Goal: Transaction & Acquisition: Book appointment/travel/reservation

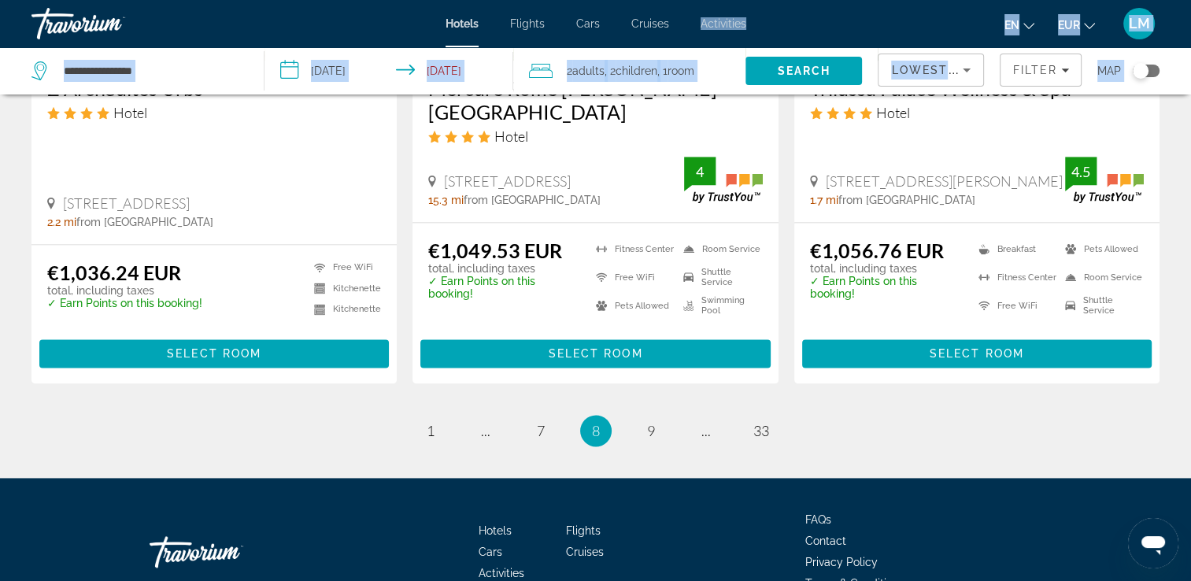
scroll to position [2159, 0]
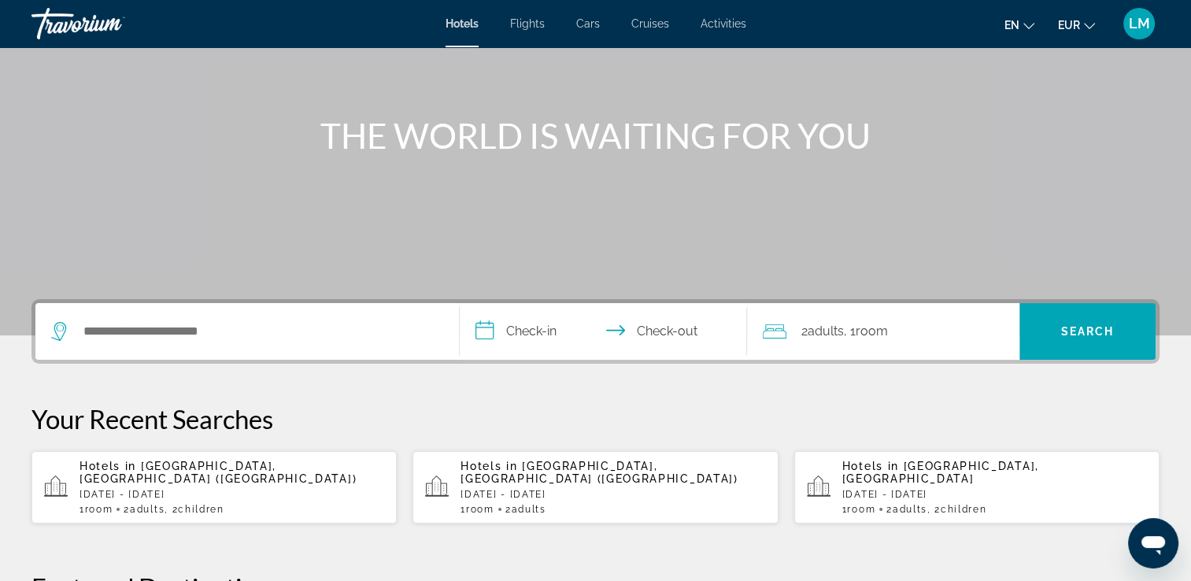
scroll to position [236, 0]
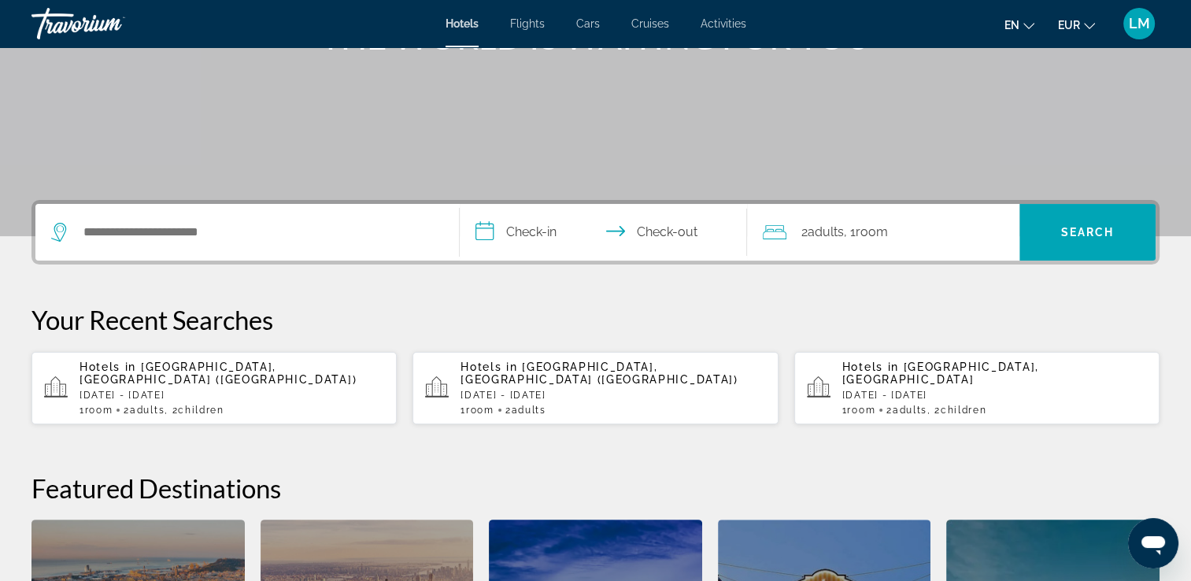
click at [287, 372] on p "Hotels in [GEOGRAPHIC_DATA], [GEOGRAPHIC_DATA] ([GEOGRAPHIC_DATA])" at bounding box center [232, 373] width 305 height 25
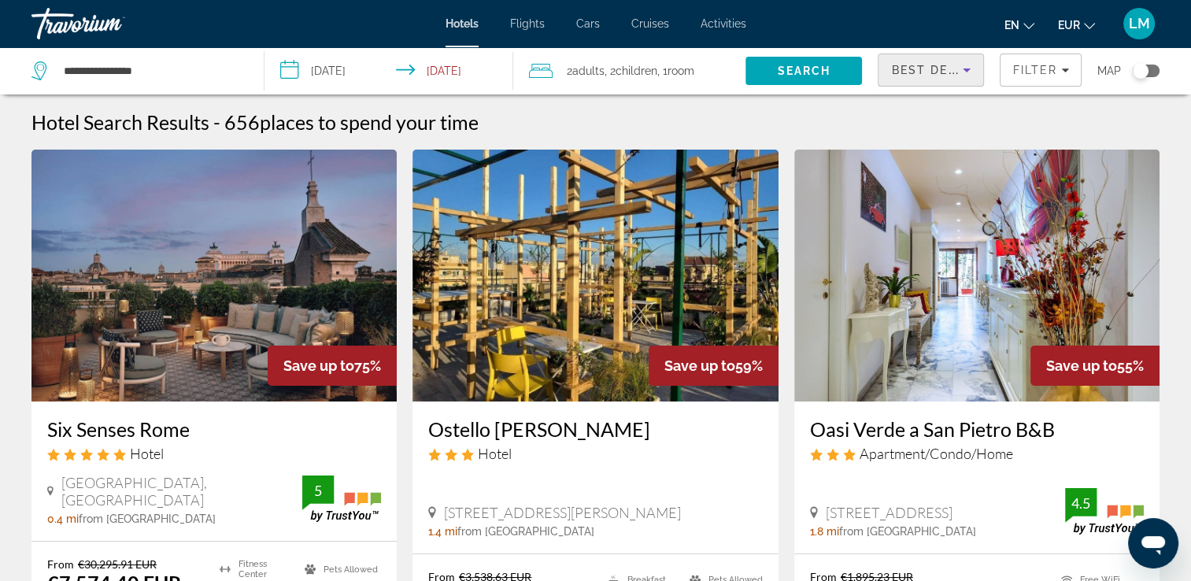
click at [932, 72] on span "Best Deals" at bounding box center [932, 70] width 82 height 13
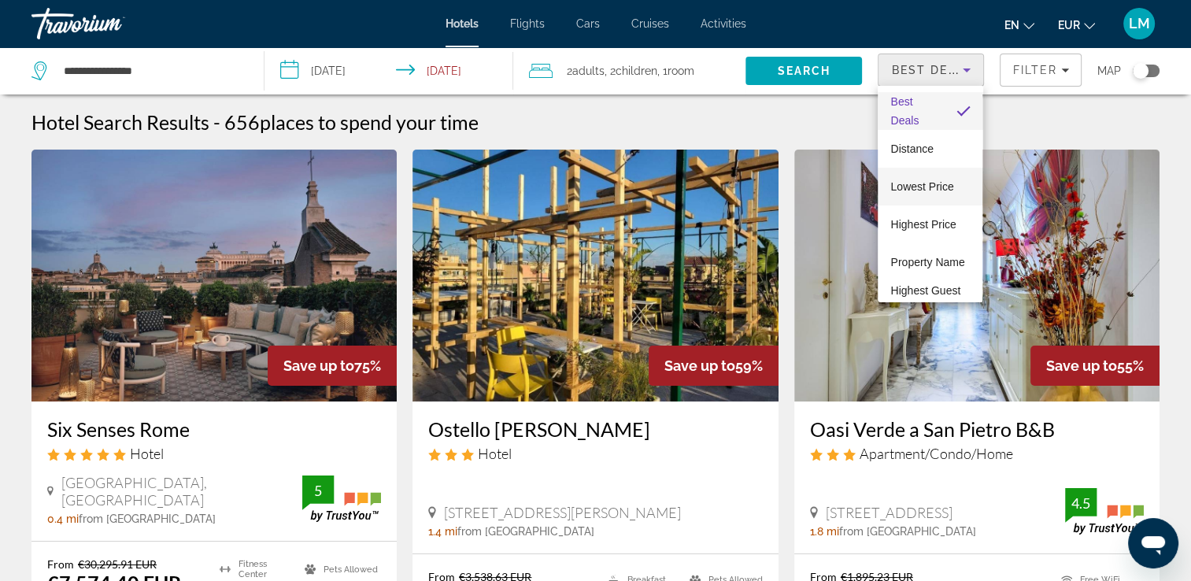
click at [920, 188] on span "Lowest Price" at bounding box center [922, 186] width 63 height 13
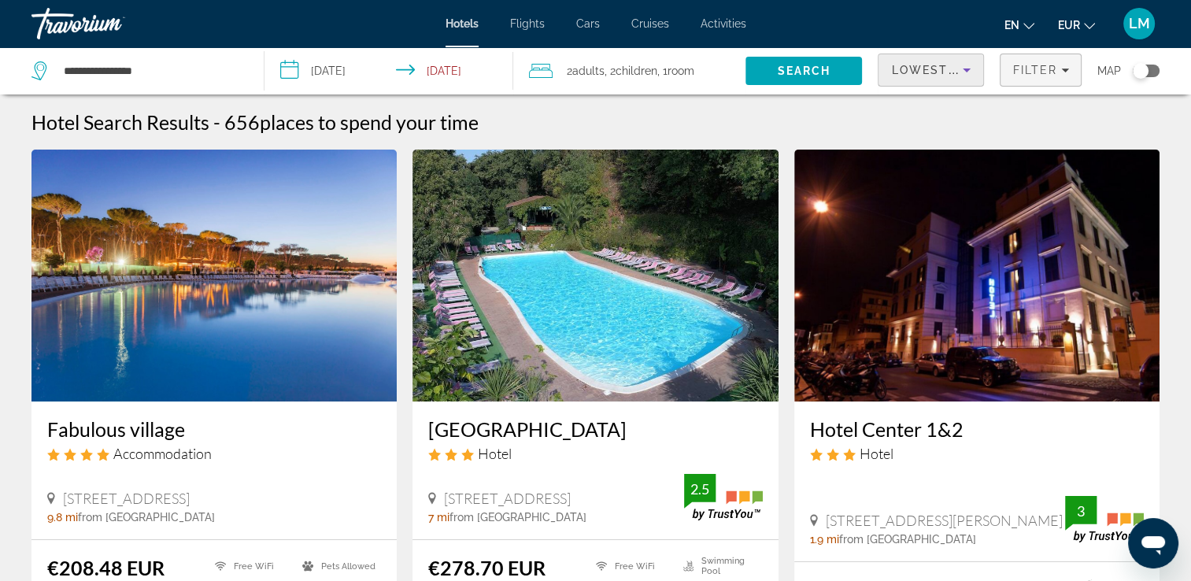
click at [1033, 76] on span "Filters" at bounding box center [1041, 70] width 80 height 38
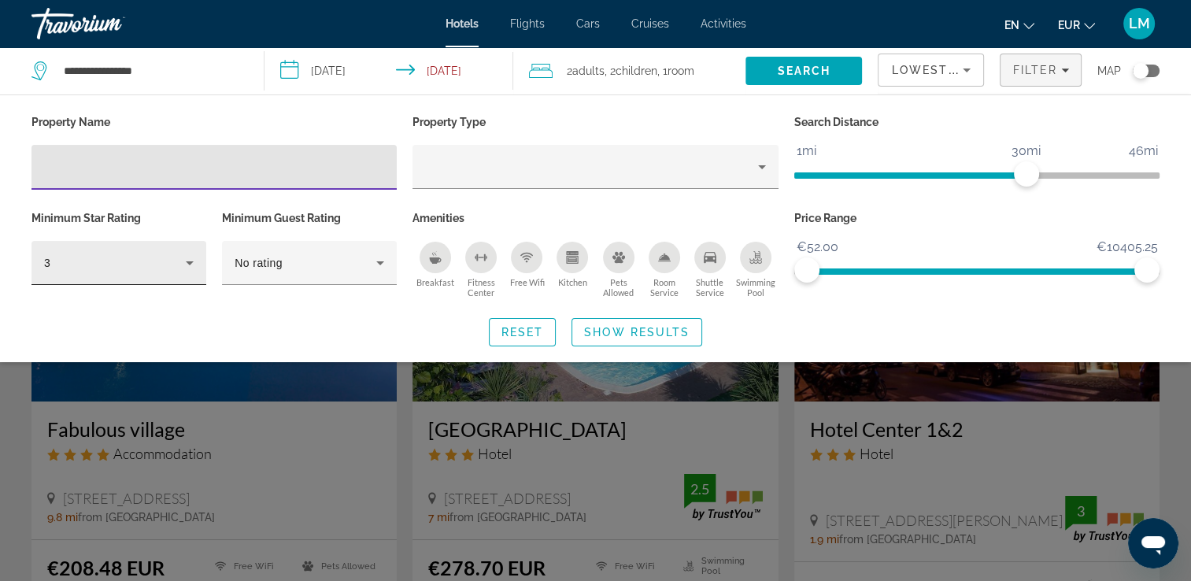
click at [181, 268] on icon "Hotel Filters" at bounding box center [189, 263] width 19 height 19
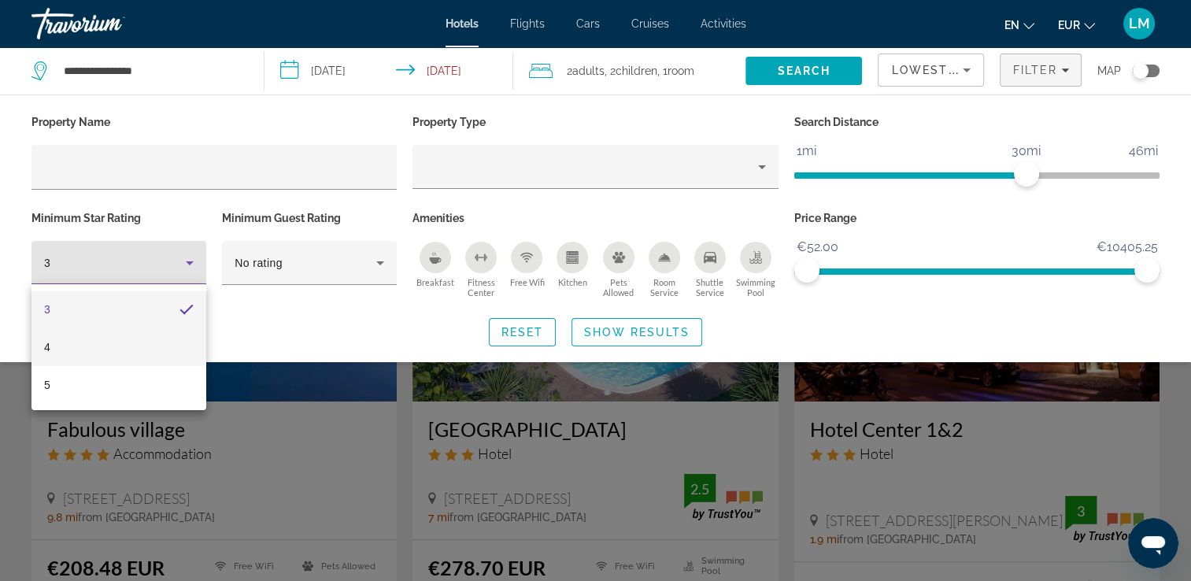
click at [154, 344] on mat-option "4" at bounding box center [118, 347] width 175 height 38
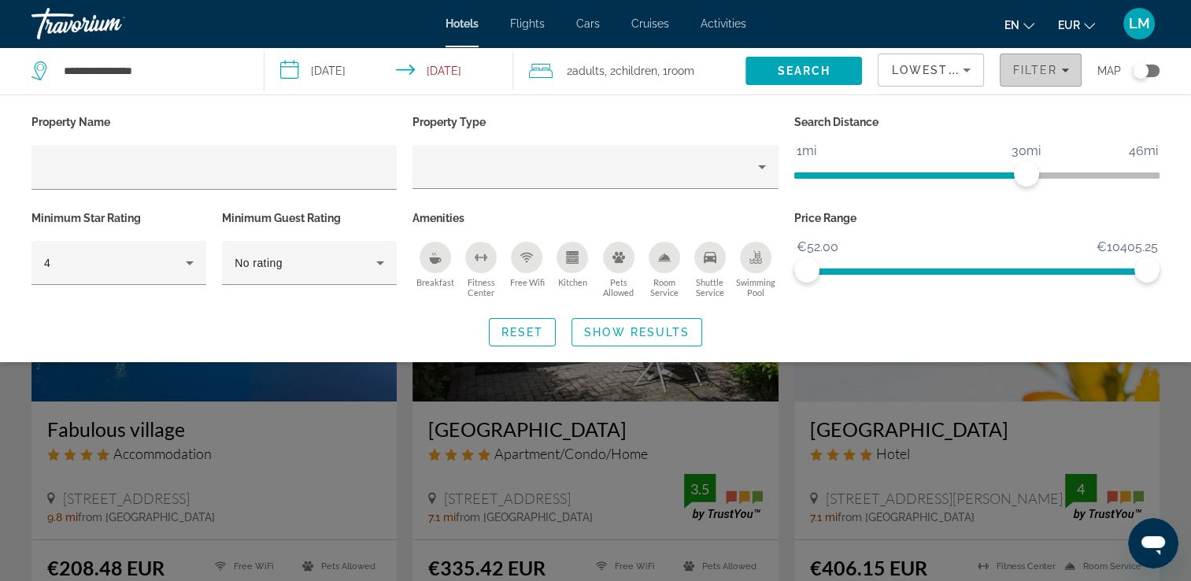
click at [1065, 60] on span "Filters" at bounding box center [1041, 70] width 80 height 38
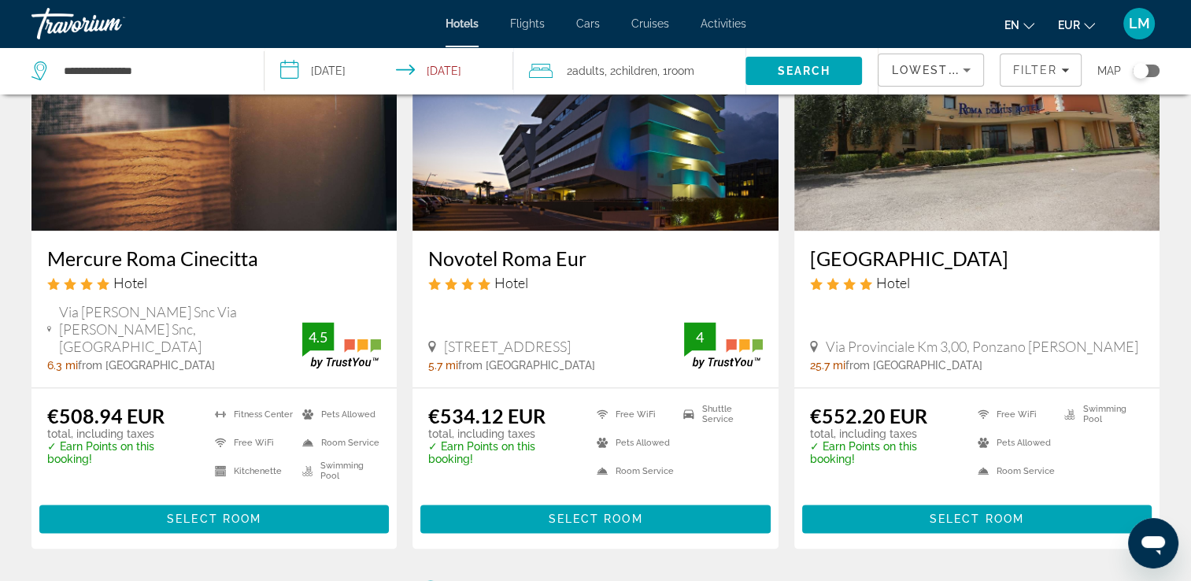
scroll to position [2157, 0]
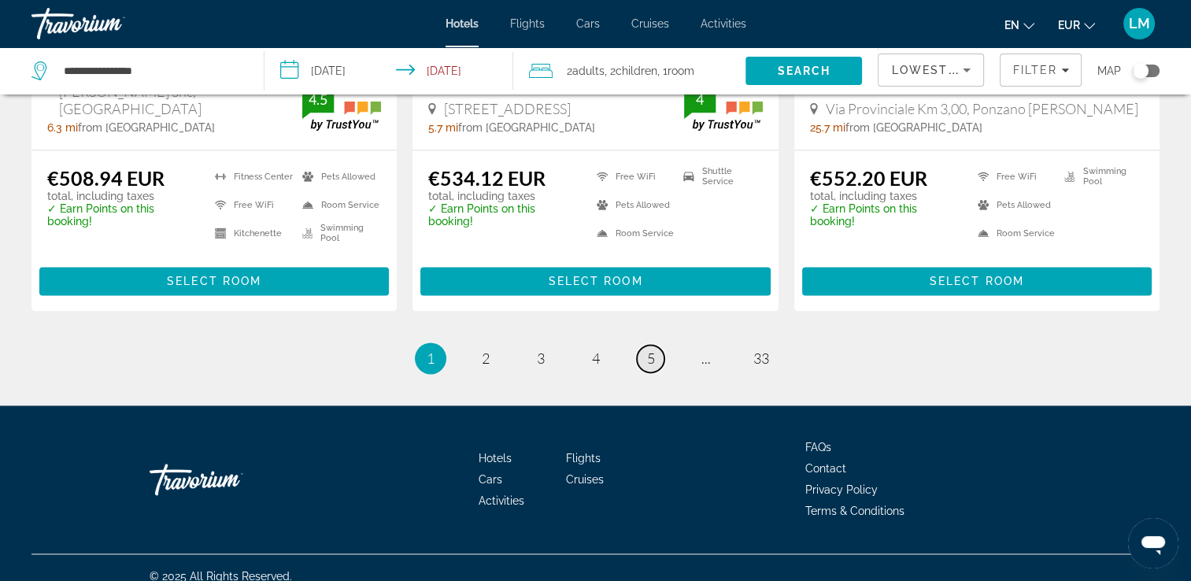
click at [643, 345] on link "page 5" at bounding box center [651, 359] width 28 height 28
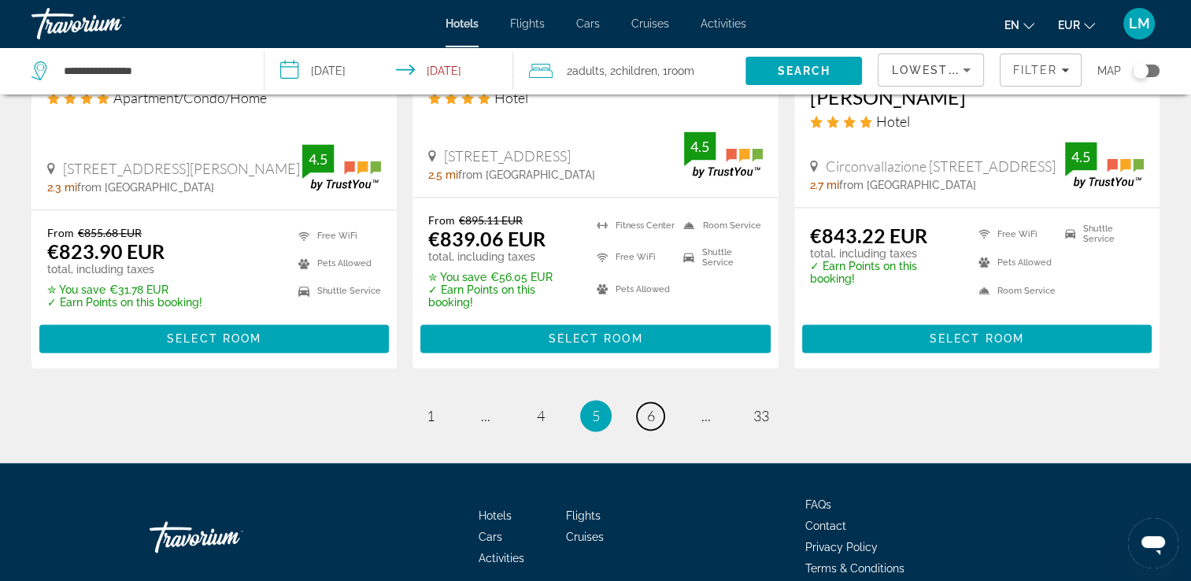
scroll to position [2176, 0]
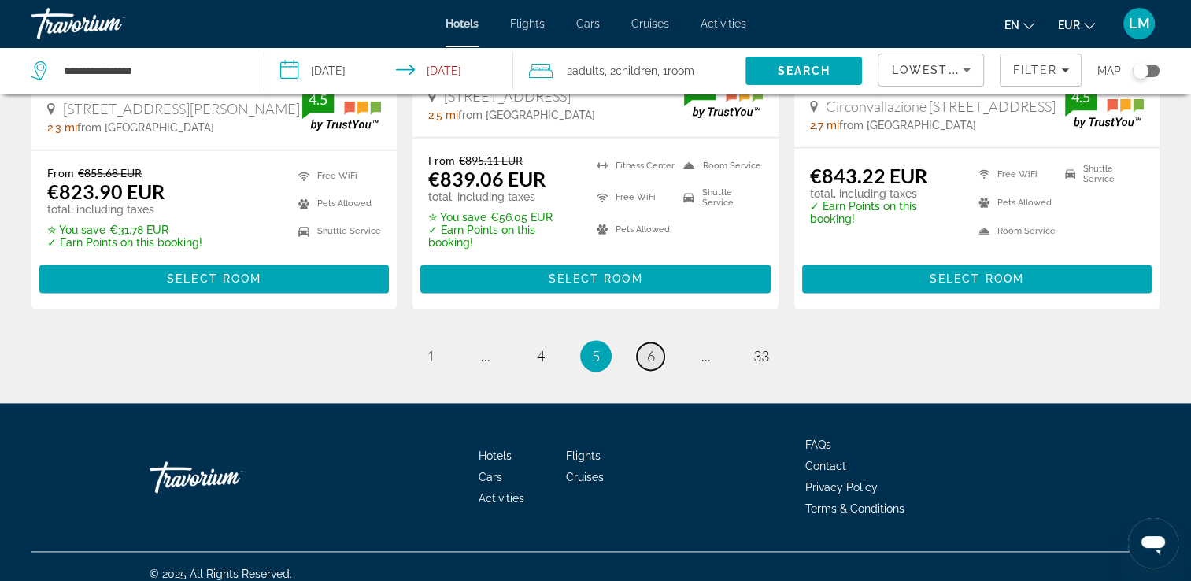
click at [645, 343] on link "page 6" at bounding box center [651, 357] width 28 height 28
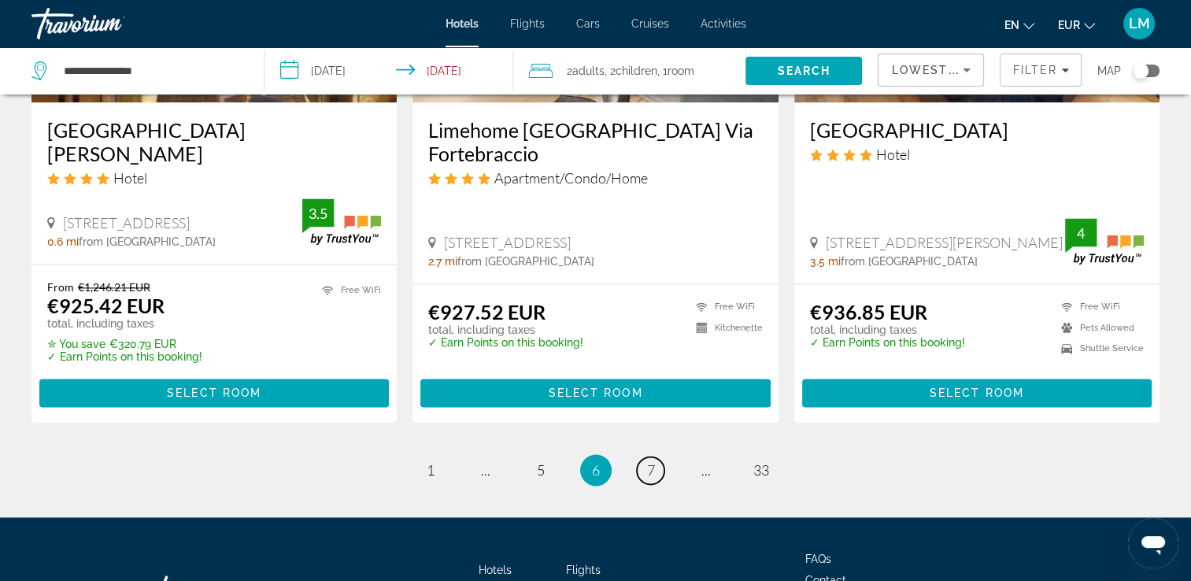
scroll to position [2174, 0]
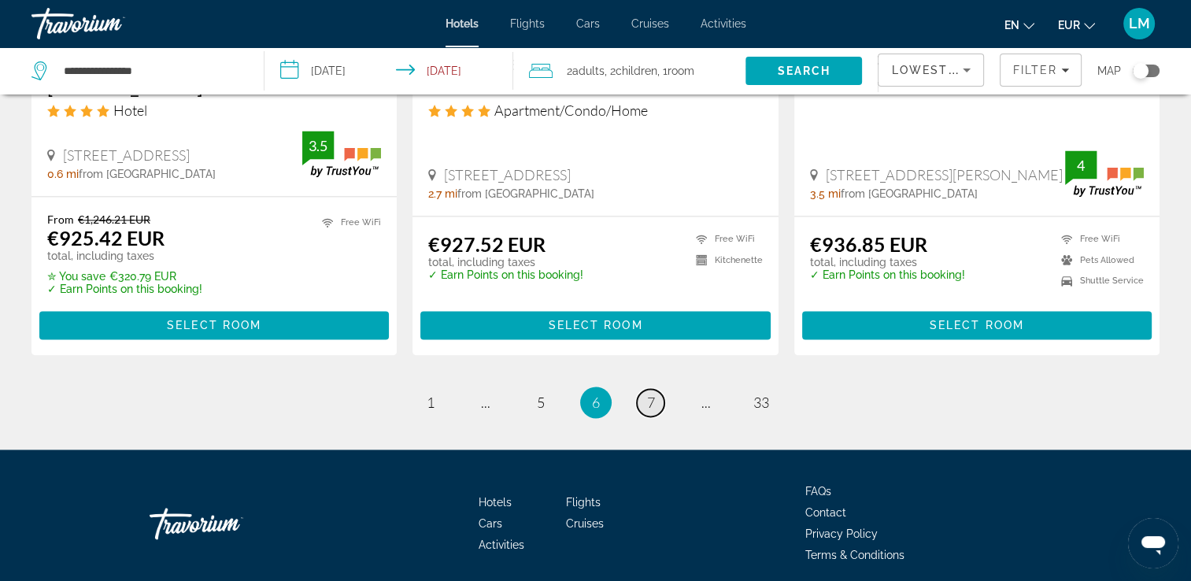
click at [651, 394] on span "7" at bounding box center [651, 402] width 8 height 17
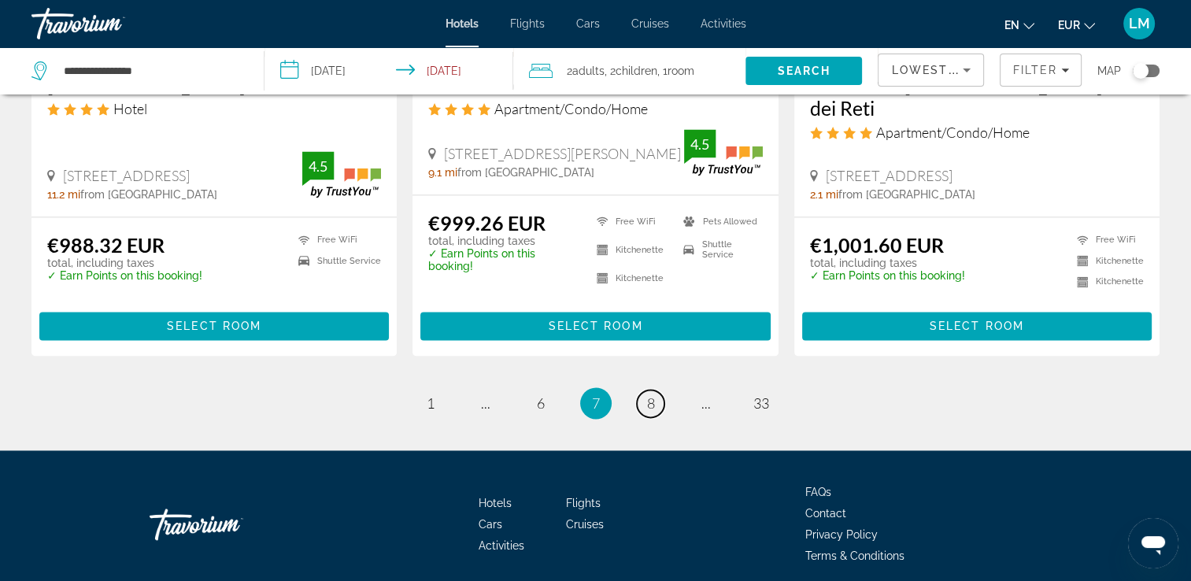
scroll to position [2167, 0]
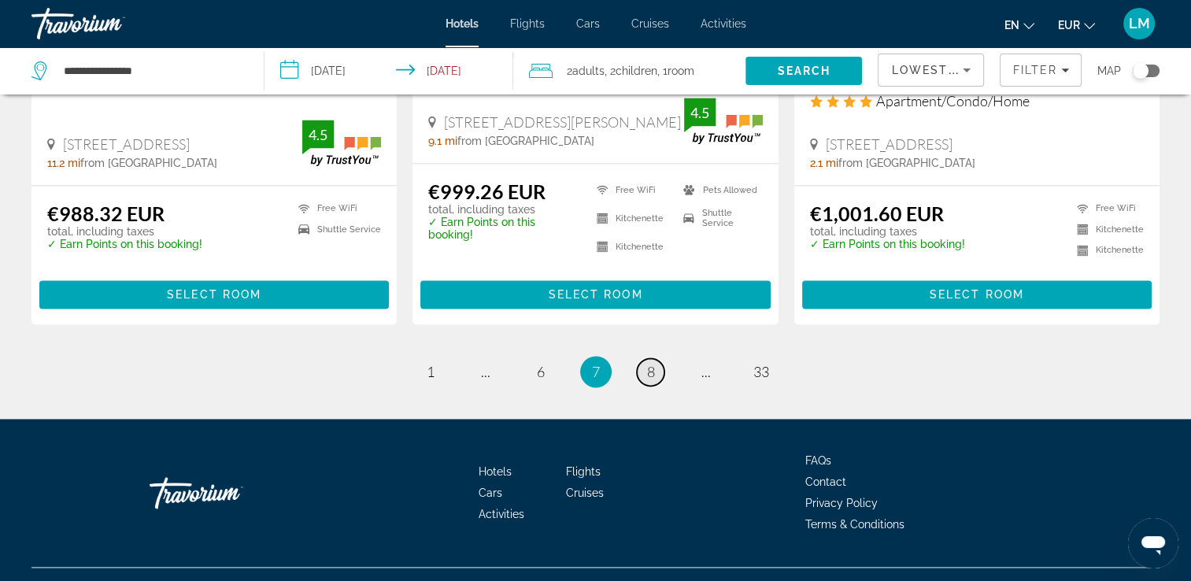
click at [660, 358] on link "page 8" at bounding box center [651, 372] width 28 height 28
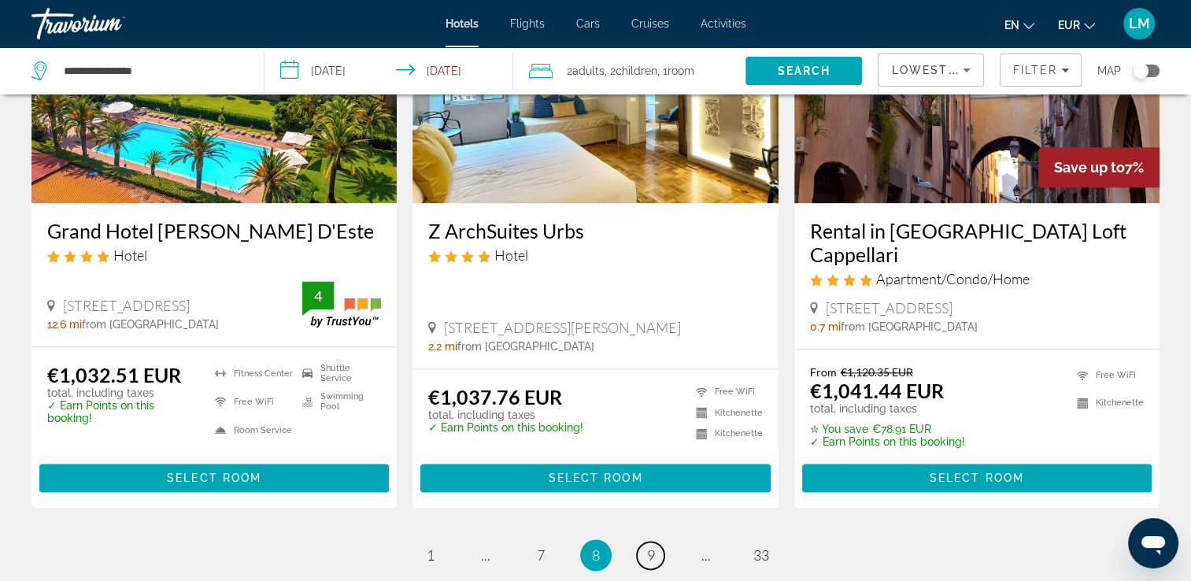
scroll to position [2161, 0]
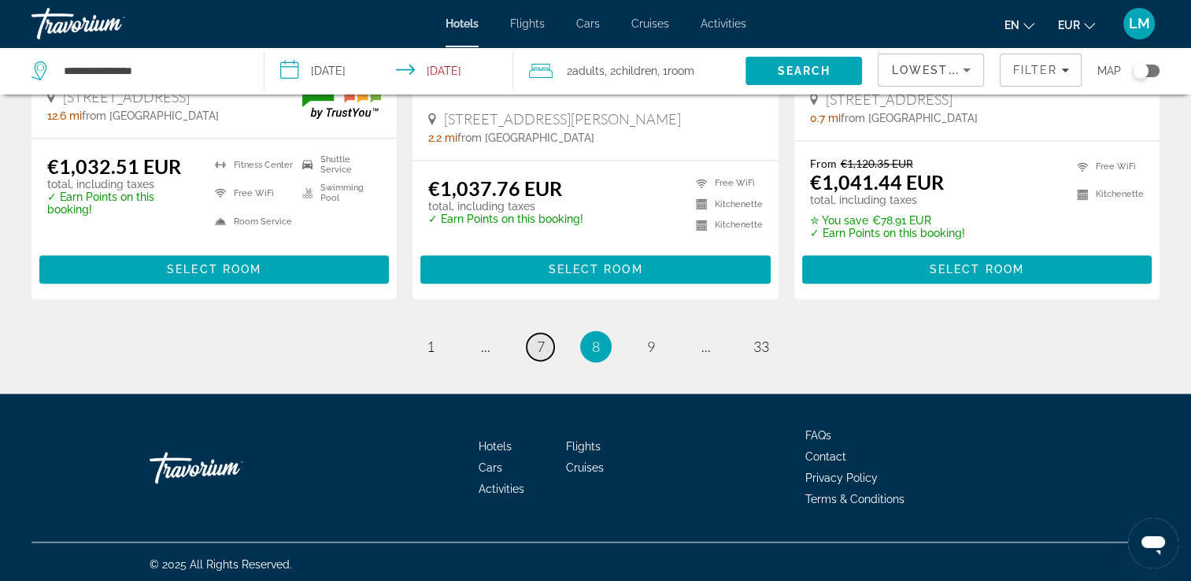
click at [543, 344] on span "7" at bounding box center [541, 346] width 8 height 17
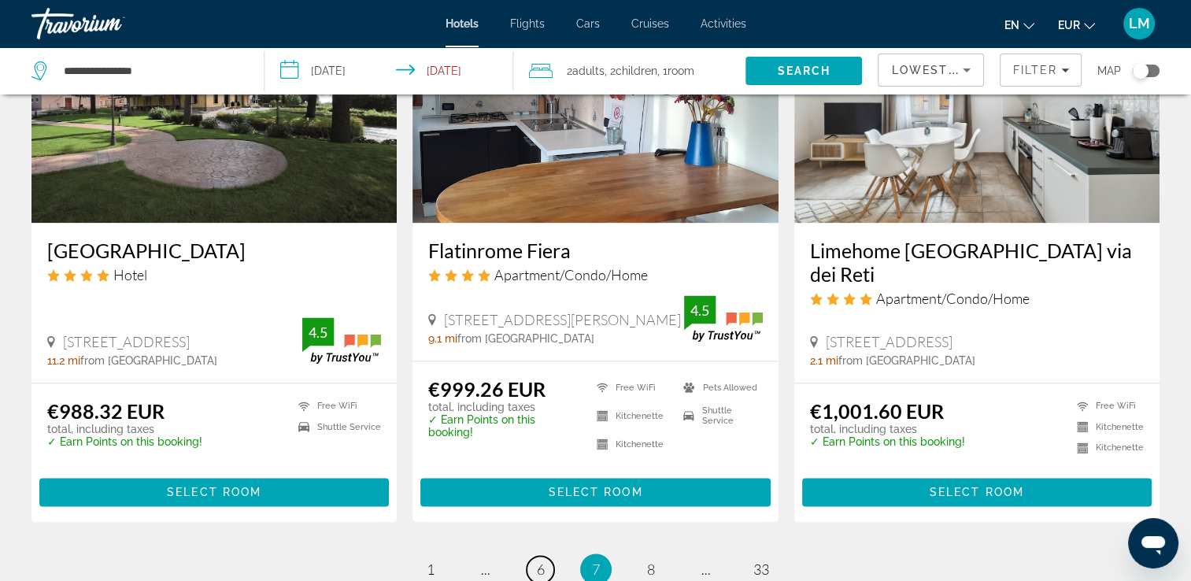
scroll to position [2126, 0]
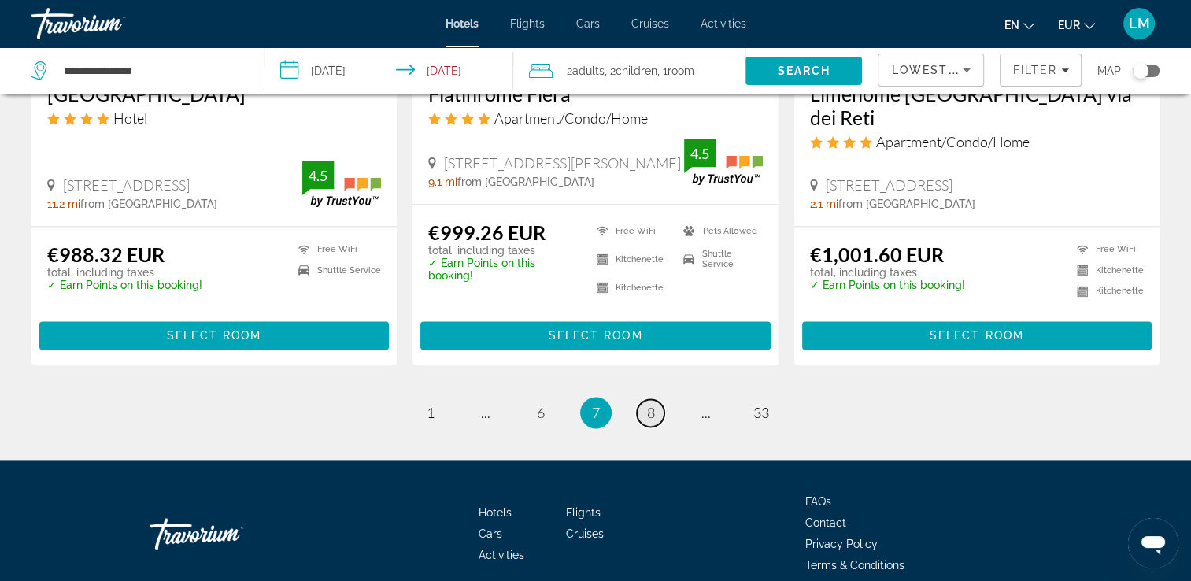
click at [648, 404] on span "8" at bounding box center [651, 412] width 8 height 17
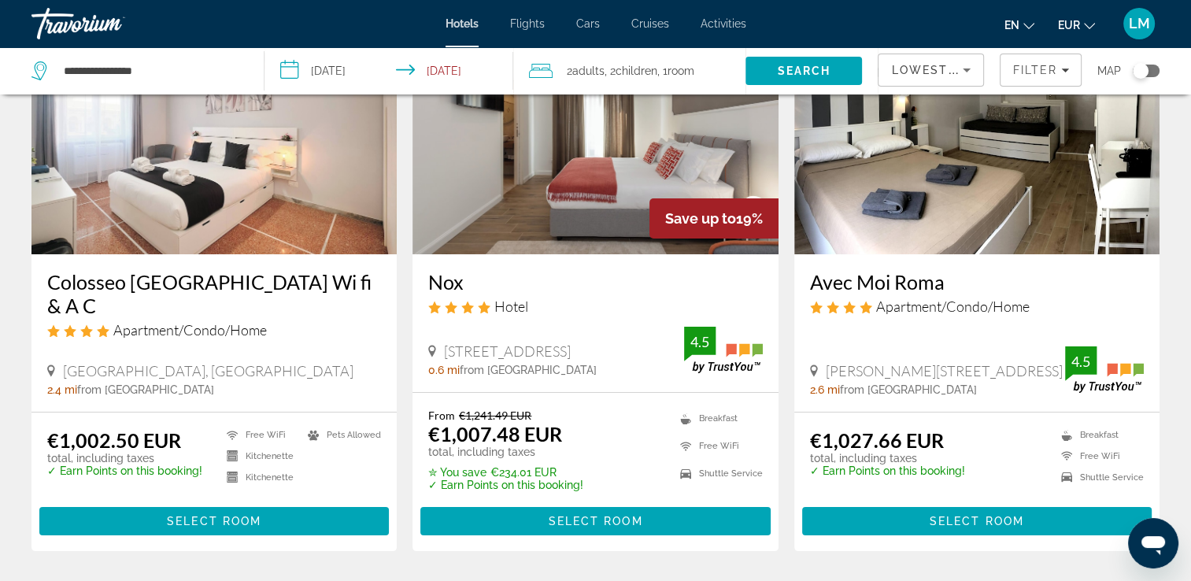
scroll to position [157, 0]
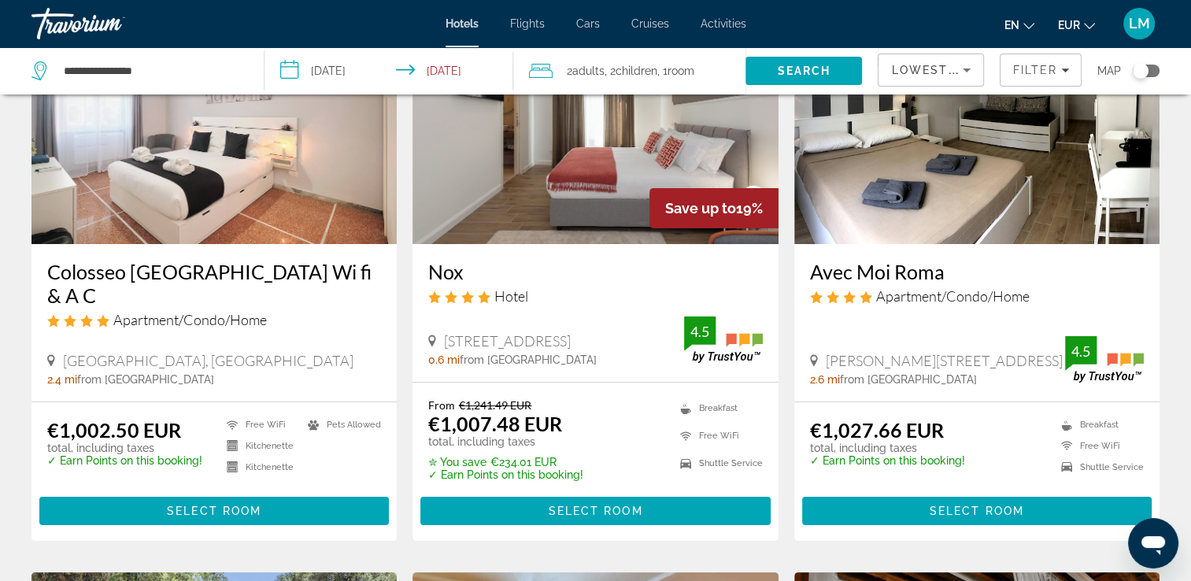
drag, startPoint x: 428, startPoint y: 272, endPoint x: 480, endPoint y: 277, distance: 52.2
click at [480, 277] on div "Nox Hotel Via Crescenzio 2, [GEOGRAPHIC_DATA] 0.6 mi from [GEOGRAPHIC_DATA] fro…" at bounding box center [595, 313] width 365 height 138
drag, startPoint x: 480, startPoint y: 277, endPoint x: 460, endPoint y: 276, distance: 19.7
copy h3 "Nox"
drag, startPoint x: 802, startPoint y: 269, endPoint x: 968, endPoint y: 271, distance: 166.2
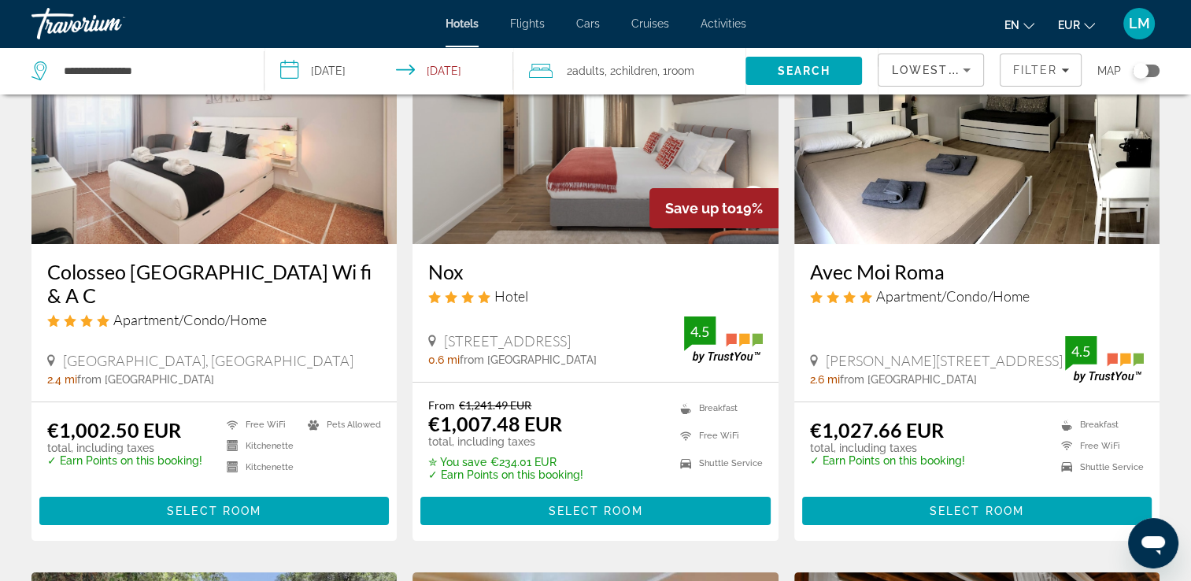
click at [968, 271] on div "Avec Moi Roma Apartment/Condo/Home [PERSON_NAME][STREET_ADDRESS], [GEOGRAPHIC_D…" at bounding box center [976, 322] width 365 height 157
drag, startPoint x: 968, startPoint y: 271, endPoint x: 905, endPoint y: 276, distance: 63.2
copy h3 "Avec Moi Roma"
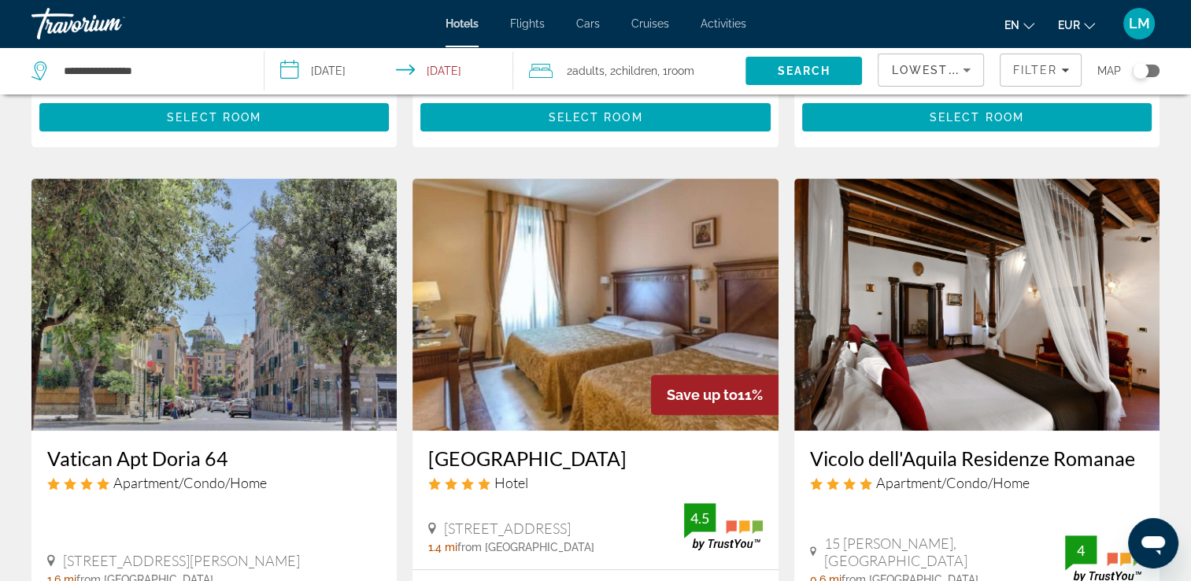
scroll to position [787, 0]
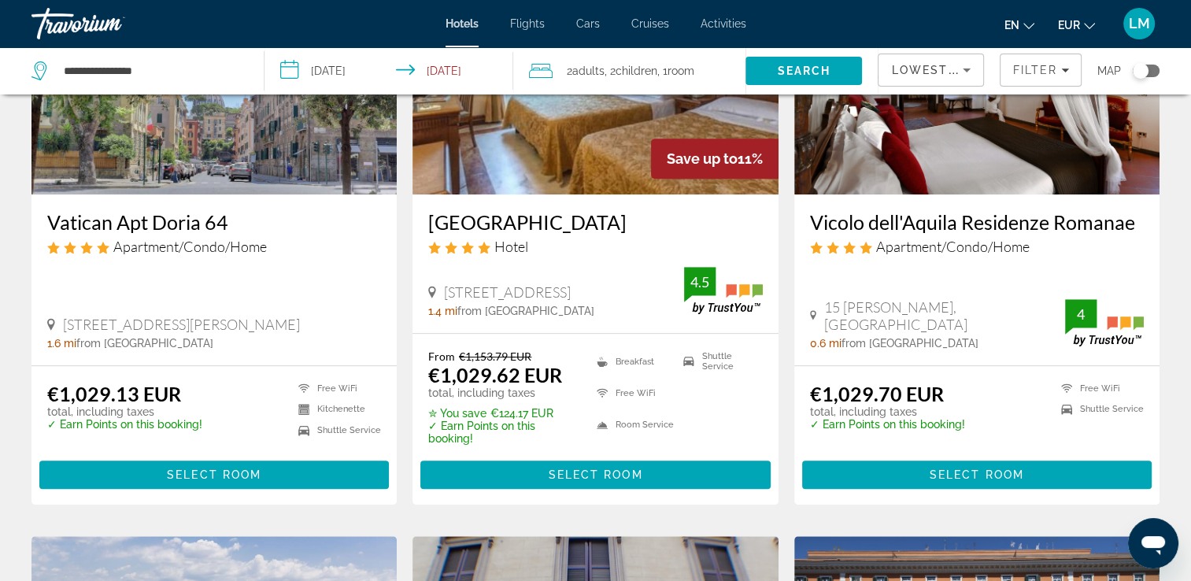
drag, startPoint x: 428, startPoint y: 220, endPoint x: 622, endPoint y: 214, distance: 194.6
click at [622, 214] on div "[GEOGRAPHIC_DATA] Hotel [GEOGRAPHIC_DATA], [GEOGRAPHIC_DATA] 1.4 mi from [GEOGR…" at bounding box center [595, 263] width 365 height 138
drag, startPoint x: 622, startPoint y: 214, endPoint x: 604, endPoint y: 218, distance: 18.5
copy h3 "[GEOGRAPHIC_DATA]"
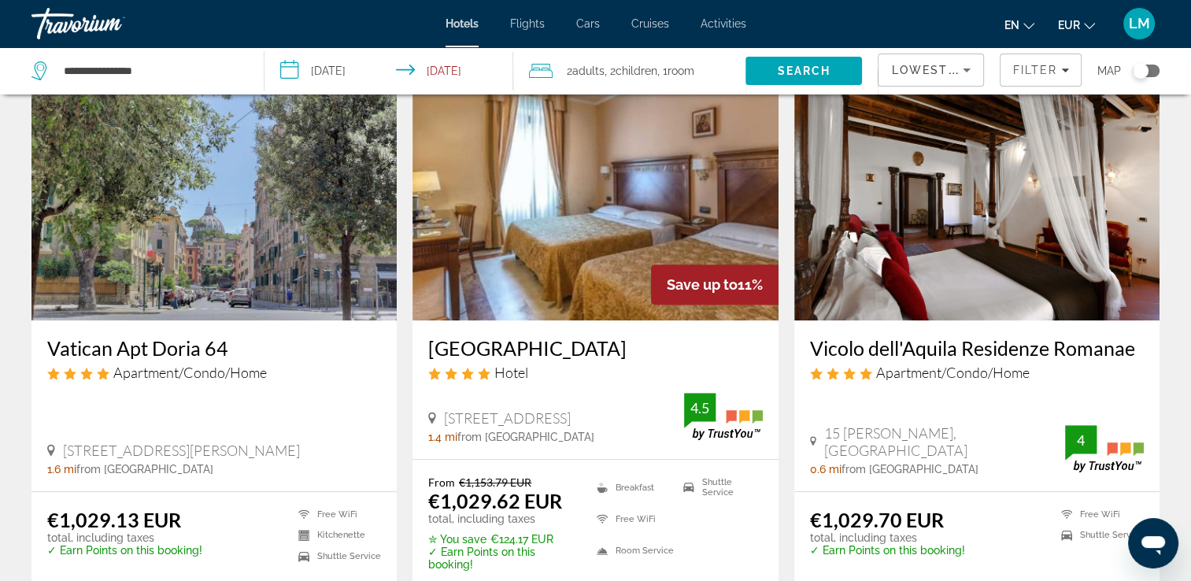
scroll to position [709, 0]
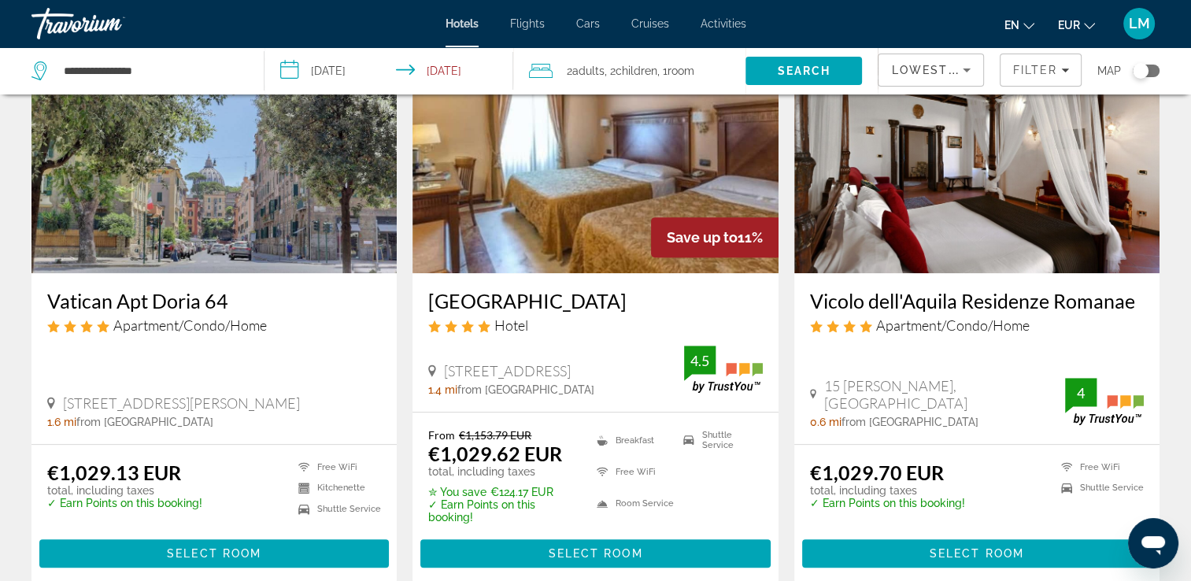
drag, startPoint x: 802, startPoint y: 299, endPoint x: 1134, endPoint y: 302, distance: 331.5
click at [1134, 302] on div "Vicolo dell'Aquila Residenze Romanae Apartment/Condo/Home 15 [PERSON_NAME], [GE…" at bounding box center [976, 358] width 365 height 170
drag, startPoint x: 1134, startPoint y: 302, endPoint x: 1111, endPoint y: 298, distance: 23.2
copy h3 "Vicolo dell'Aquila Residenze Romanae"
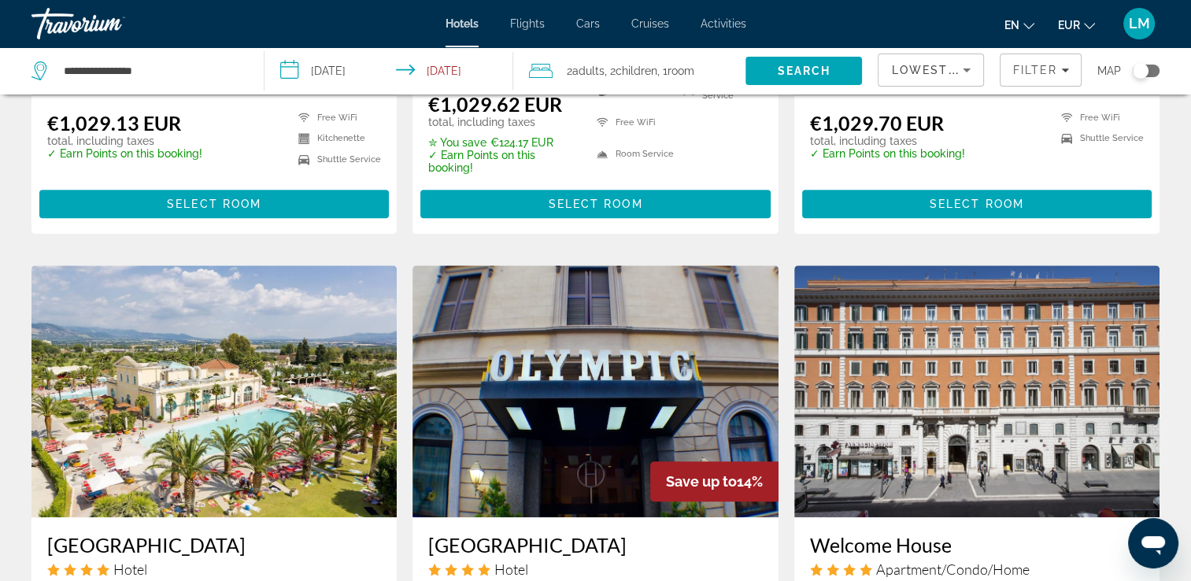
scroll to position [1260, 0]
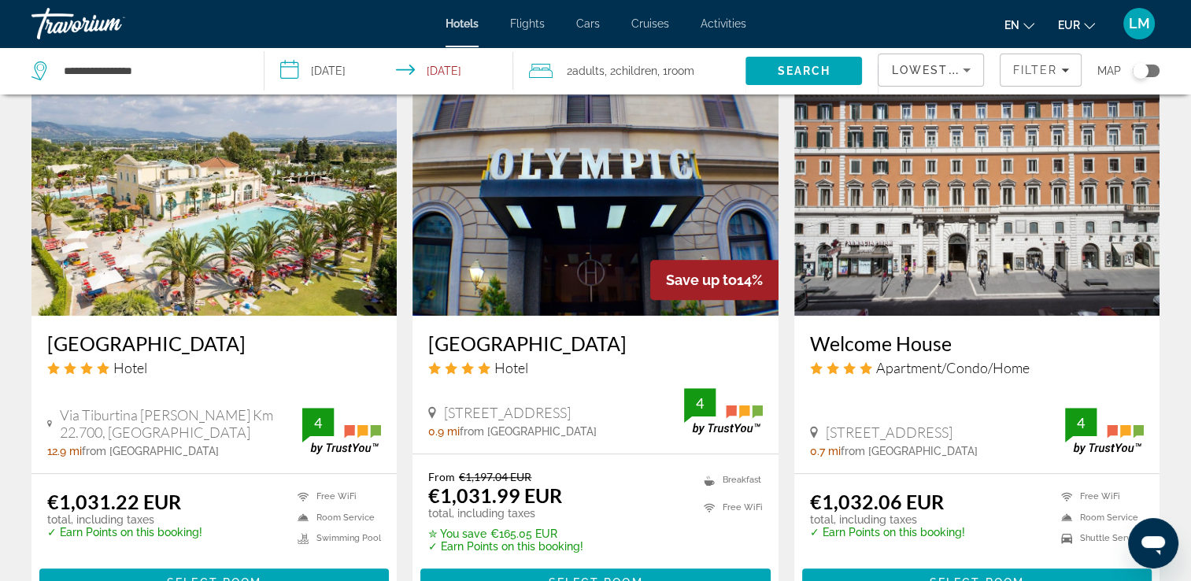
drag, startPoint x: 41, startPoint y: 345, endPoint x: 230, endPoint y: 340, distance: 189.0
click at [230, 340] on div "[GEOGRAPHIC_DATA] Hotel Via Tiburtina [PERSON_NAME] Km 22.700, [GEOGRAPHIC_DATA…" at bounding box center [213, 394] width 365 height 157
drag, startPoint x: 230, startPoint y: 340, endPoint x: 211, endPoint y: 339, distance: 18.9
copy h3 "[GEOGRAPHIC_DATA]"
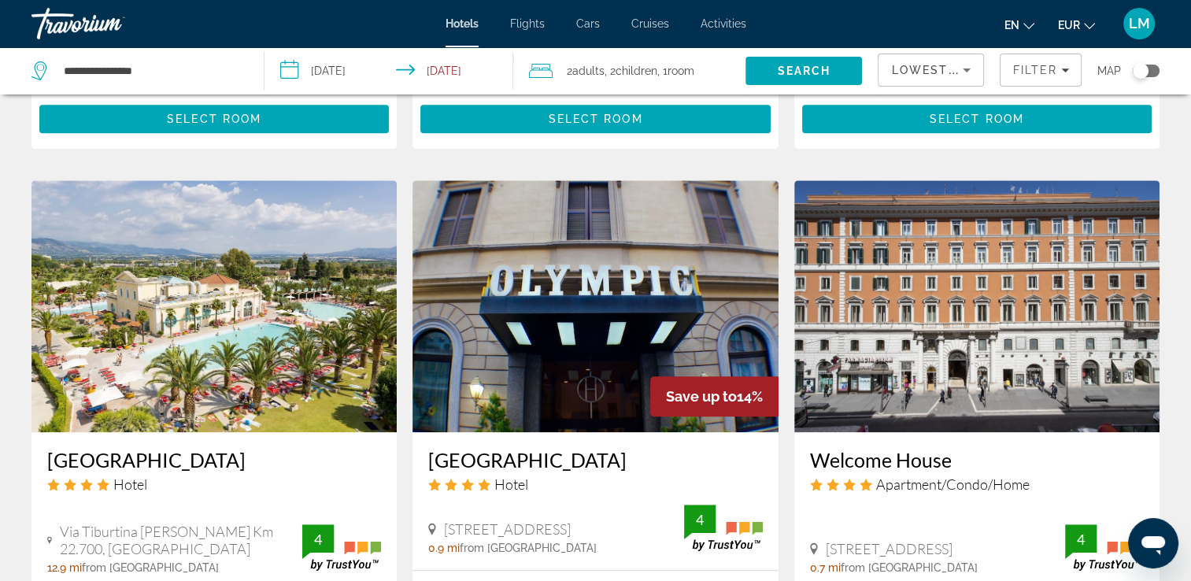
scroll to position [1138, 0]
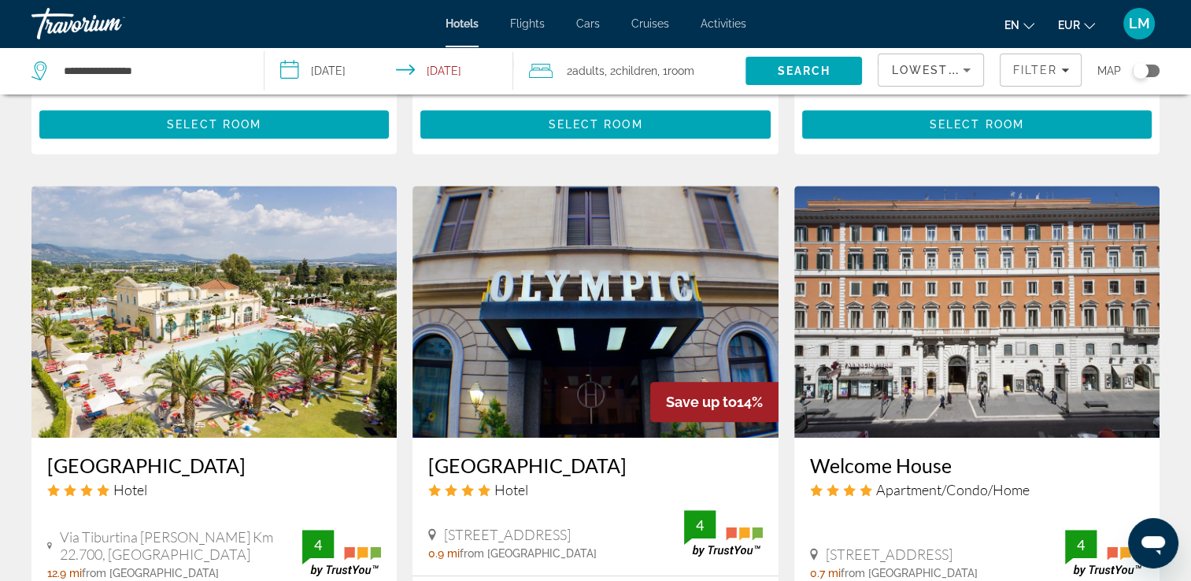
drag, startPoint x: 424, startPoint y: 469, endPoint x: 606, endPoint y: 468, distance: 182.7
click at [606, 468] on div "[GEOGRAPHIC_DATA] Hotel [STREET_ADDRESS] 0.9 mi from [GEOGRAPHIC_DATA] from [GE…" at bounding box center [595, 507] width 365 height 138
copy h3 "[GEOGRAPHIC_DATA]"
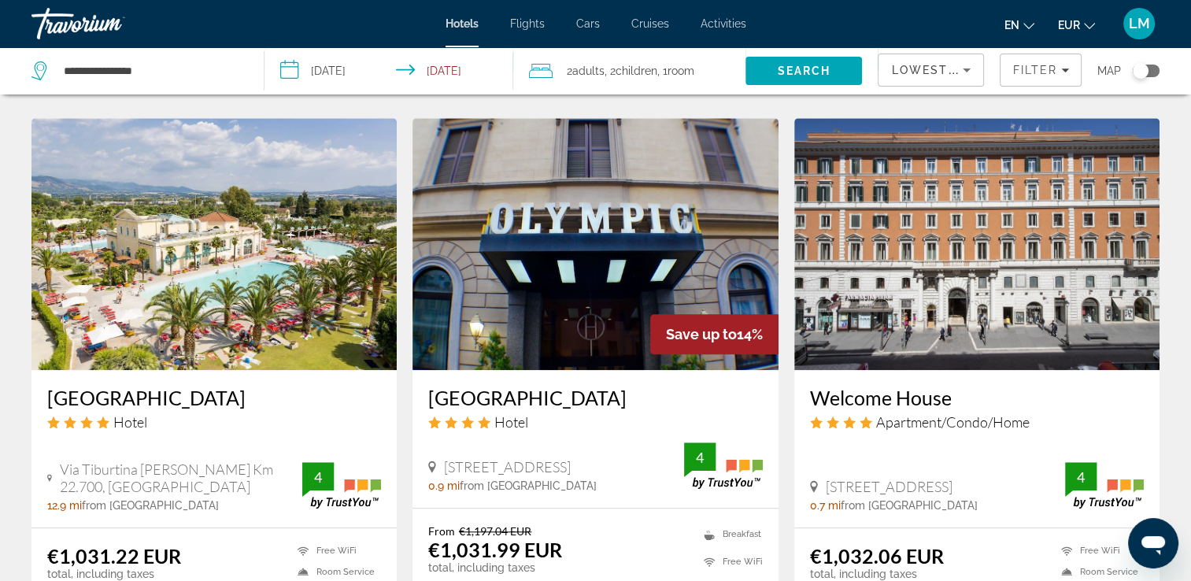
scroll to position [1295, 0]
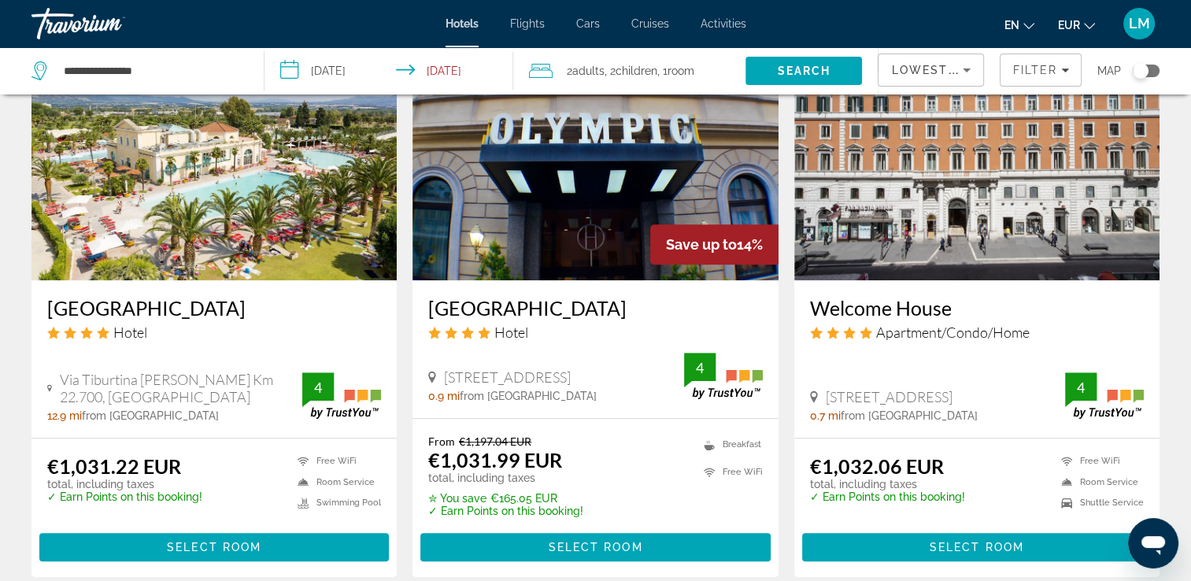
drag, startPoint x: 806, startPoint y: 307, endPoint x: 957, endPoint y: 308, distance: 151.2
click at [957, 308] on div "Welcome House Apartment/Condo/Home [STREET_ADDRESS] 0.7 mi from [GEOGRAPHIC_DAT…" at bounding box center [976, 358] width 365 height 157
drag, startPoint x: 957, startPoint y: 308, endPoint x: 932, endPoint y: 309, distance: 25.2
copy h3 "Welcome House"
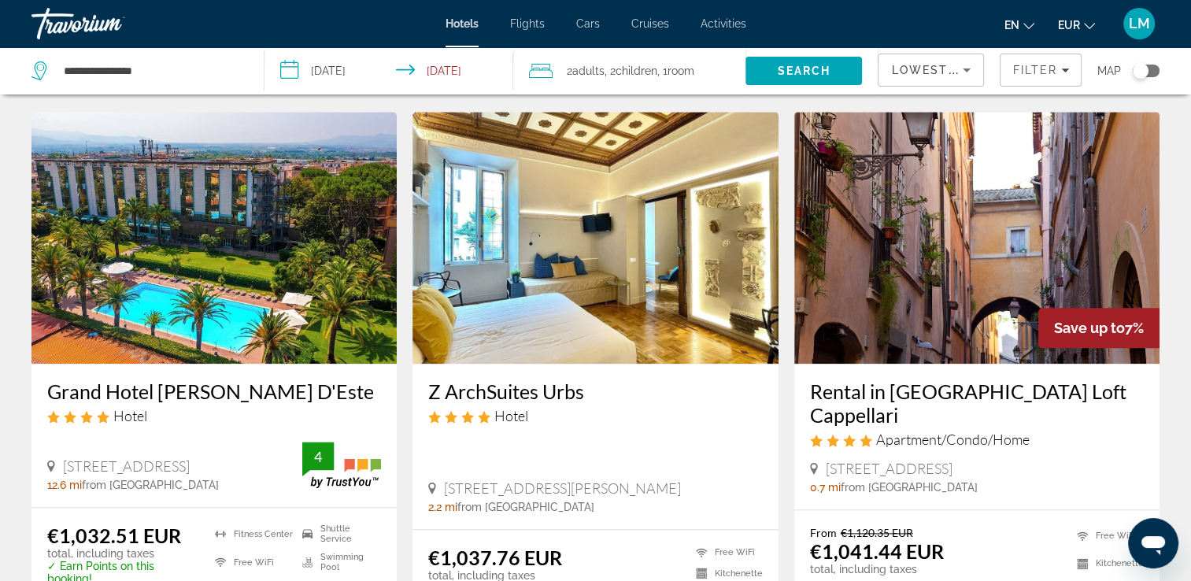
scroll to position [1925, 0]
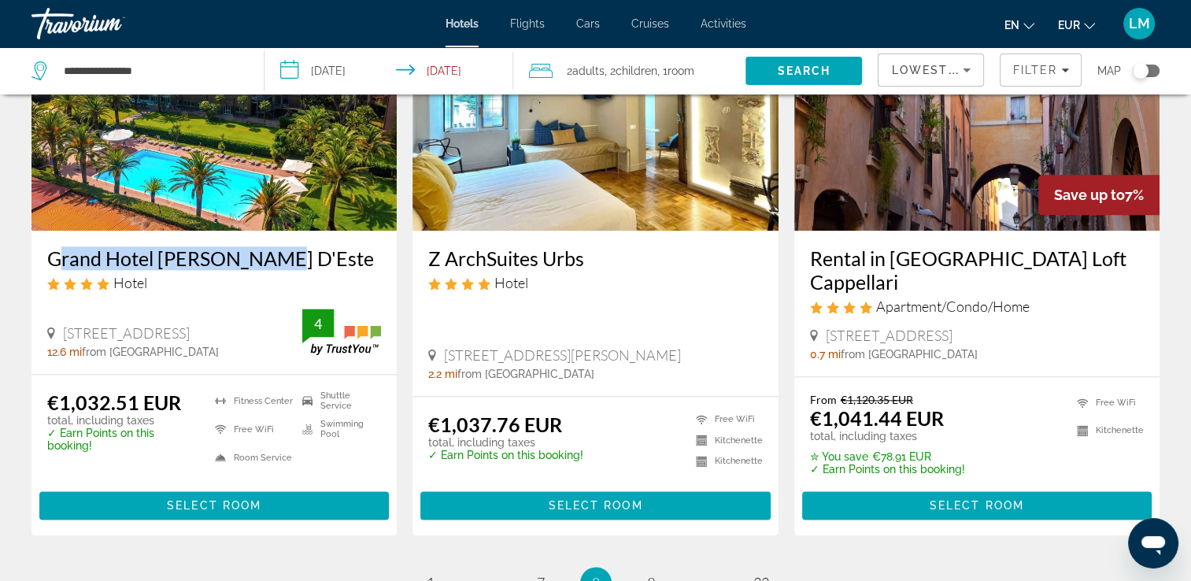
drag, startPoint x: 39, startPoint y: 254, endPoint x: 283, endPoint y: 255, distance: 244.1
click at [283, 255] on div "Grand Hotel [PERSON_NAME] D'Este Hotel [STREET_ADDRESS], [GEOGRAPHIC_DATA] 12.6…" at bounding box center [213, 302] width 365 height 143
drag, startPoint x: 283, startPoint y: 255, endPoint x: 260, endPoint y: 257, distance: 23.7
copy h3 "Grand Hotel [PERSON_NAME] D'Este"
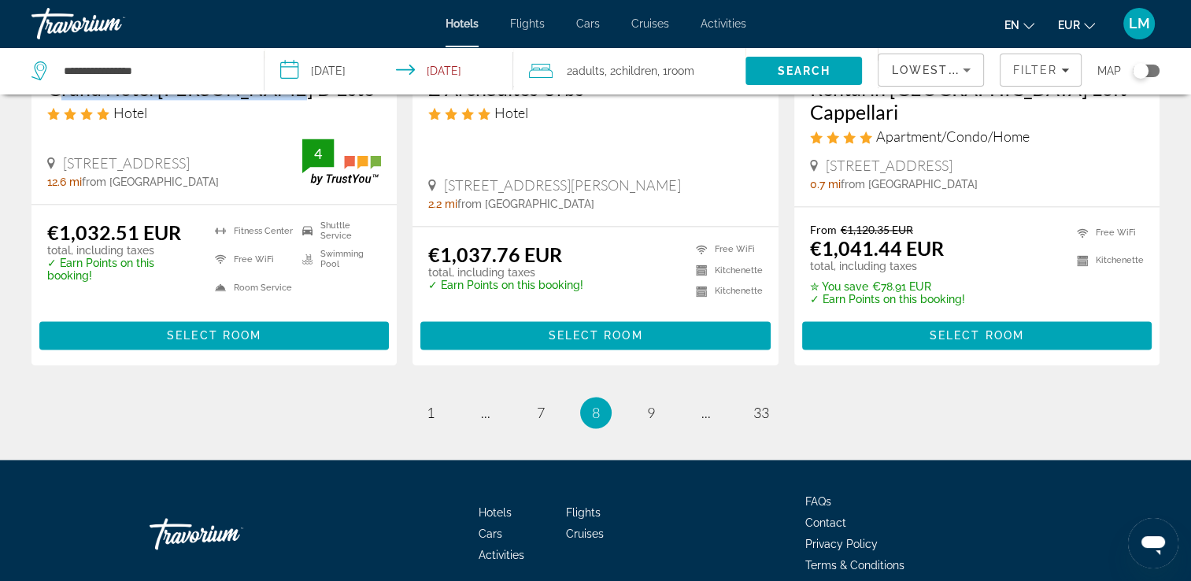
scroll to position [2004, 0]
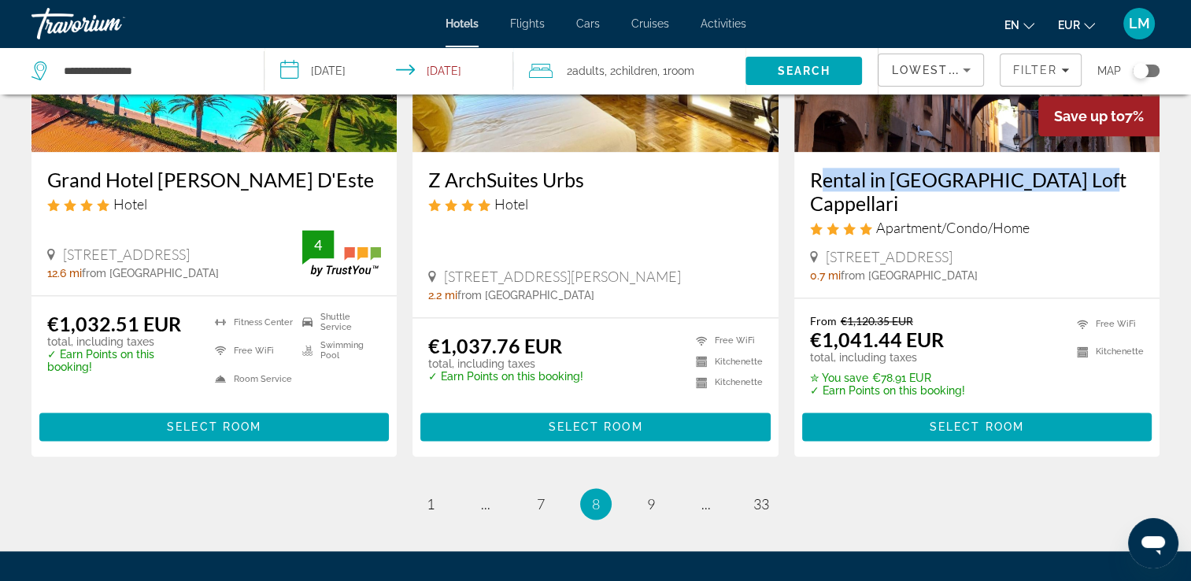
drag, startPoint x: 803, startPoint y: 179, endPoint x: 1071, endPoint y: 184, distance: 267.8
click at [1071, 184] on div "Rental in [GEOGRAPHIC_DATA] Loft Cappellari Apartment/Condo/Home [STREET_ADDRES…" at bounding box center [976, 225] width 365 height 146
copy h3 "Rental in [GEOGRAPHIC_DATA] Loft Cappellari"
